Goal: Task Accomplishment & Management: Manage account settings

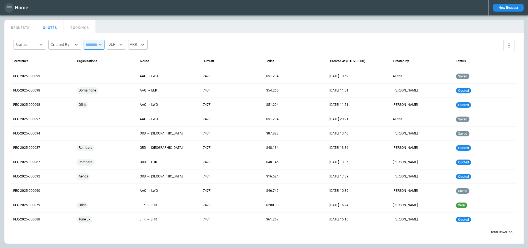
click at [10, 9] on icon "button" at bounding box center [9, 7] width 7 height 7
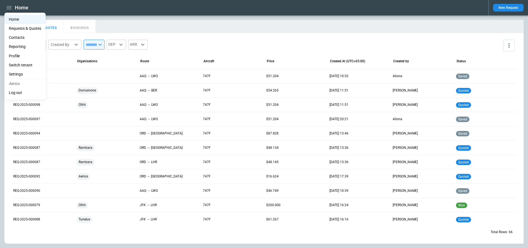
click at [23, 64] on li "Switch tenant" at bounding box center [24, 65] width 41 height 9
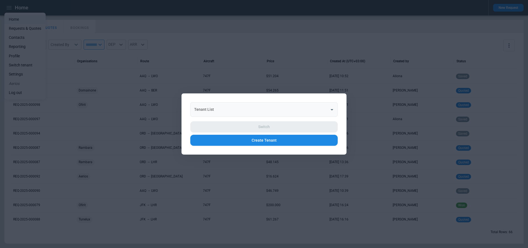
click at [223, 110] on input "Tenant List" at bounding box center [260, 110] width 134 height 10
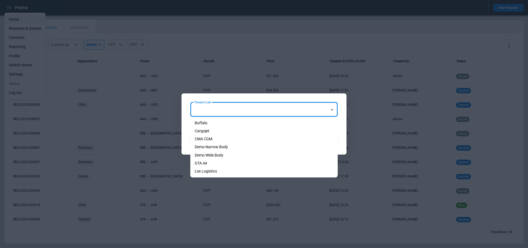
click at [227, 134] on li "Cargojet" at bounding box center [263, 131] width 147 height 8
type input "********"
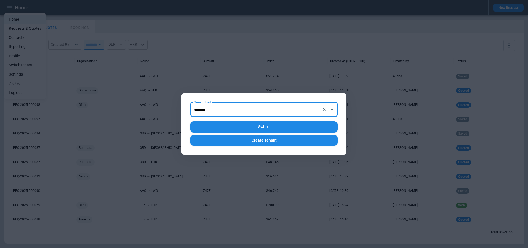
click at [241, 125] on button "Switch" at bounding box center [263, 126] width 147 height 11
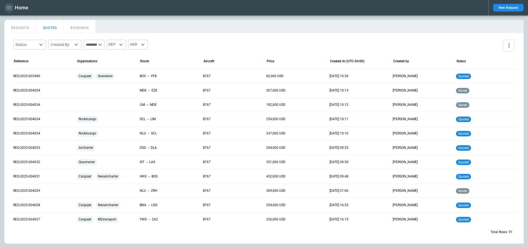
click at [7, 8] on icon "button" at bounding box center [9, 7] width 7 height 7
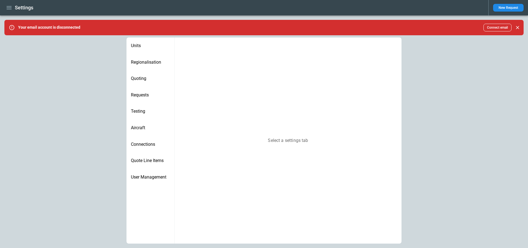
click at [6, 6] on icon "button" at bounding box center [9, 7] width 7 height 7
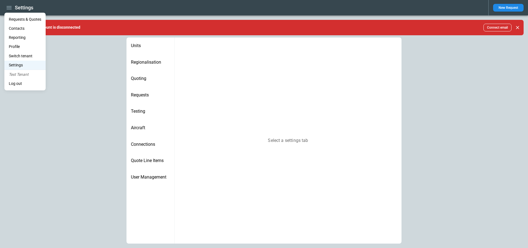
click at [28, 29] on li "Contacts" at bounding box center [24, 28] width 41 height 9
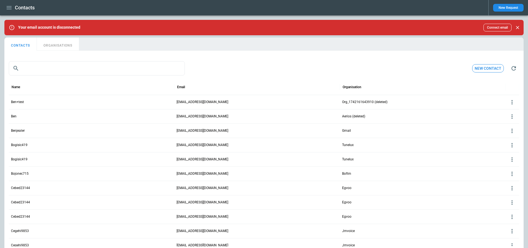
click at [51, 47] on button "ORGANISATIONS" at bounding box center [58, 43] width 42 height 13
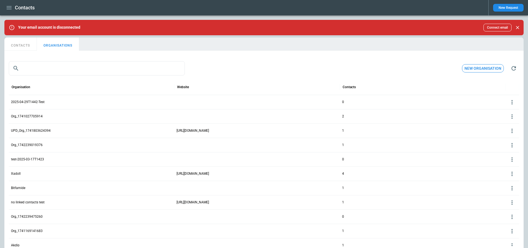
click at [20, 41] on button "CONTACTS" at bounding box center [20, 43] width 32 height 13
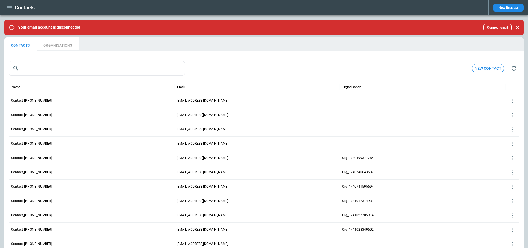
scroll to position [540, 0]
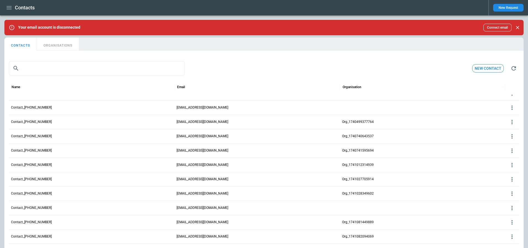
click at [194, 122] on p "[EMAIL_ADDRESS][DOMAIN_NAME]" at bounding box center [257, 121] width 161 height 5
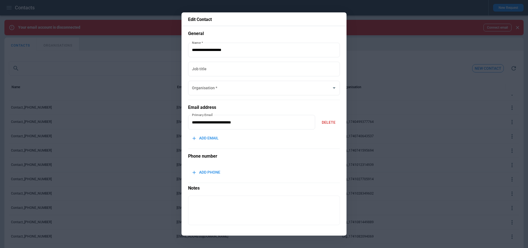
type input "**********"
click at [375, 73] on div at bounding box center [264, 124] width 528 height 248
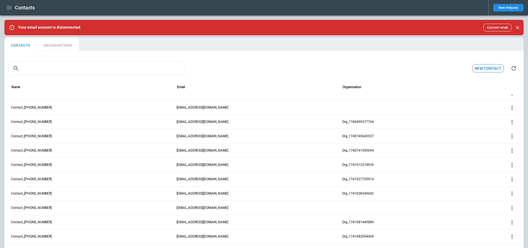
click at [64, 50] on button "ORGANISATIONS" at bounding box center [58, 43] width 42 height 13
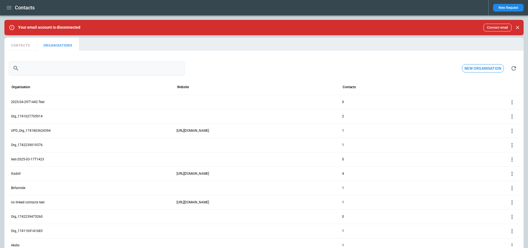
click at [72, 65] on input "text" at bounding box center [102, 68] width 163 height 14
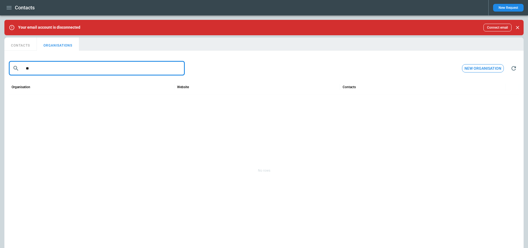
type input "*"
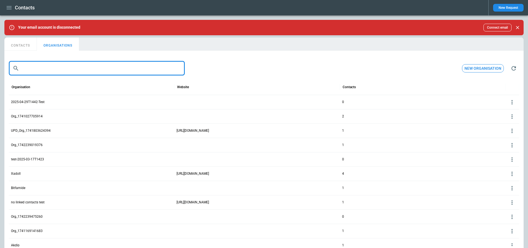
click at [17, 47] on button "CONTACTS" at bounding box center [20, 43] width 32 height 13
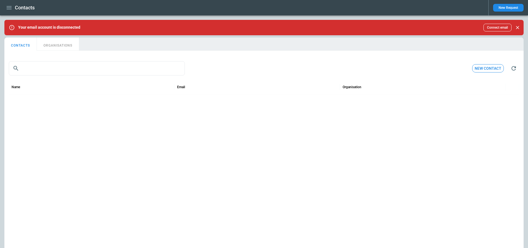
scroll to position [0, 0]
